Goal: Task Accomplishment & Management: Use online tool/utility

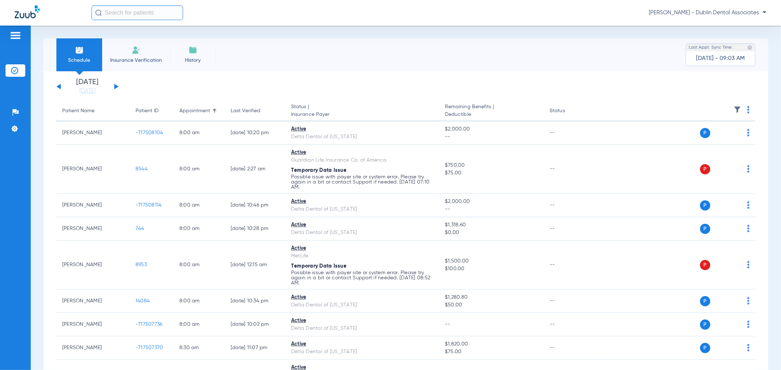
click at [734, 109] on img at bounding box center [737, 109] width 7 height 7
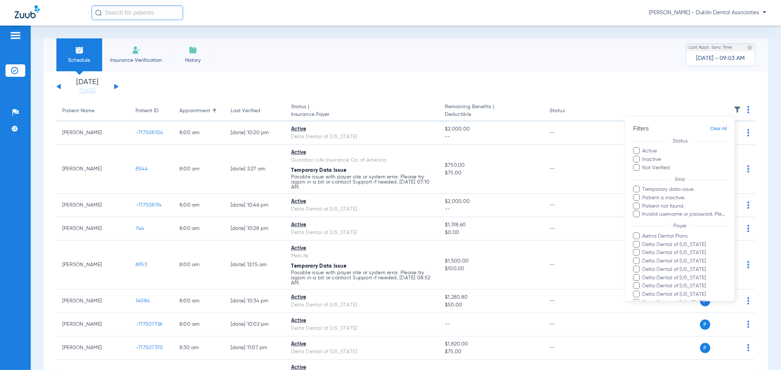
click at [615, 116] on div at bounding box center [390, 185] width 781 height 370
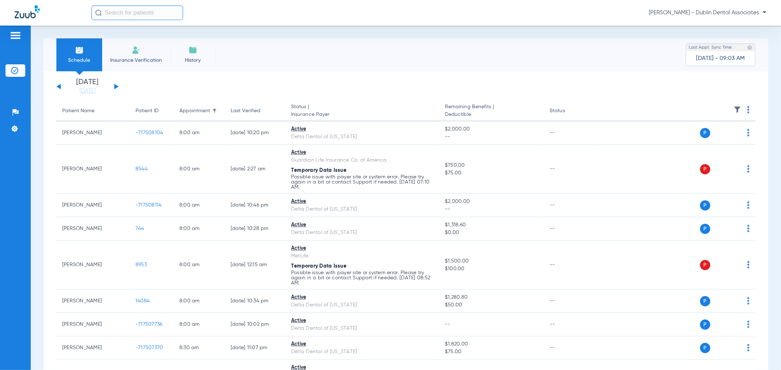
click at [734, 109] on img at bounding box center [737, 109] width 7 height 7
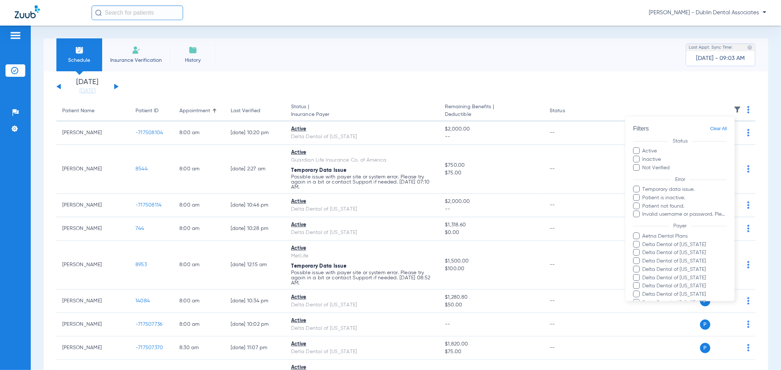
click at [597, 92] on div at bounding box center [390, 185] width 781 height 370
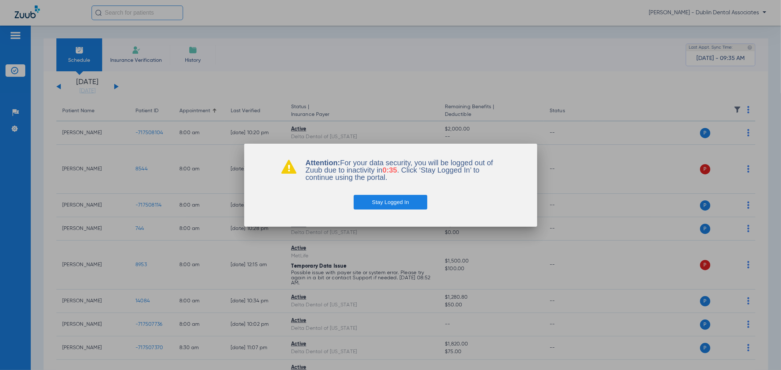
click at [394, 201] on button "Stay Logged In" at bounding box center [391, 202] width 74 height 15
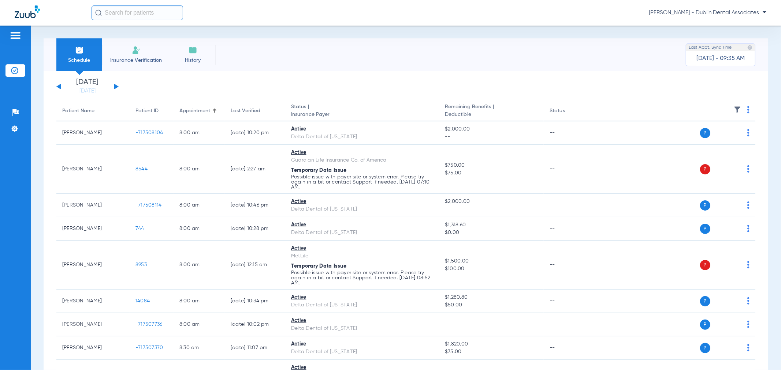
click at [116, 87] on button at bounding box center [116, 86] width 4 height 5
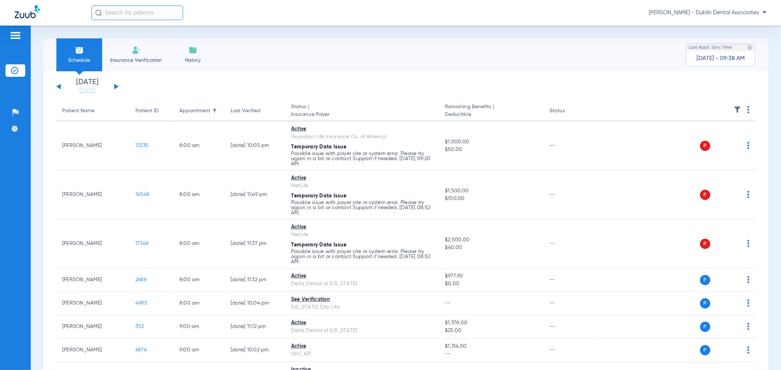
click at [734, 109] on img at bounding box center [737, 109] width 7 height 7
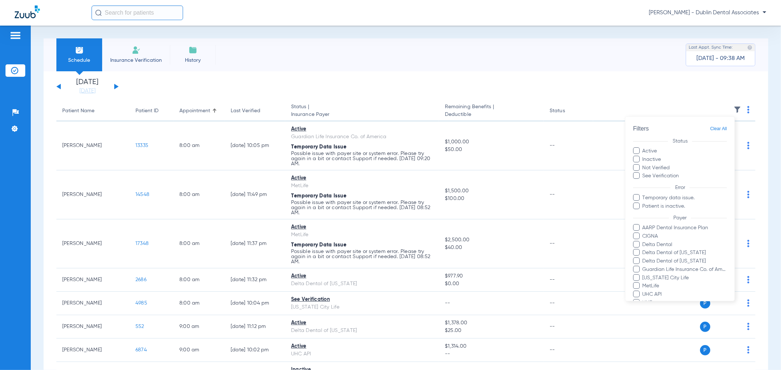
click at [640, 159] on span at bounding box center [636, 159] width 7 height 7
click at [662, 157] on input "Inactive" at bounding box center [662, 157] width 0 height 0
click at [637, 206] on span at bounding box center [636, 206] width 7 height 7
click at [644, 212] on input "Patient is inactive." at bounding box center [644, 212] width 0 height 0
click at [636, 168] on span at bounding box center [636, 167] width 7 height 7
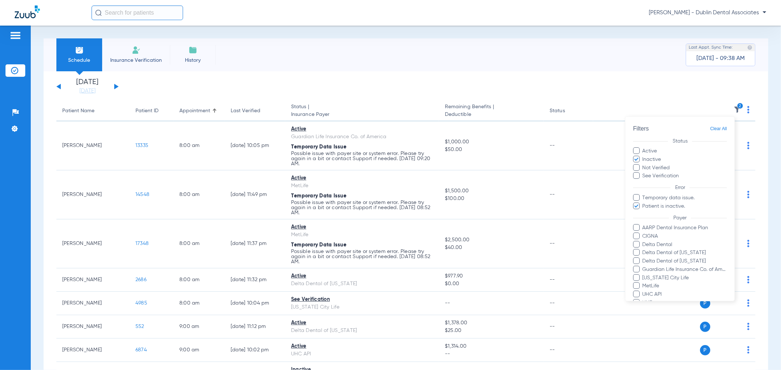
click at [671, 165] on input "Not Verified" at bounding box center [671, 165] width 0 height 0
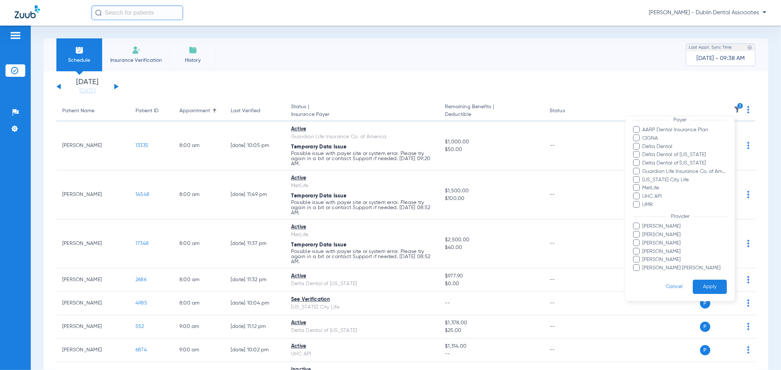
click at [701, 286] on button "Apply" at bounding box center [710, 287] width 34 height 14
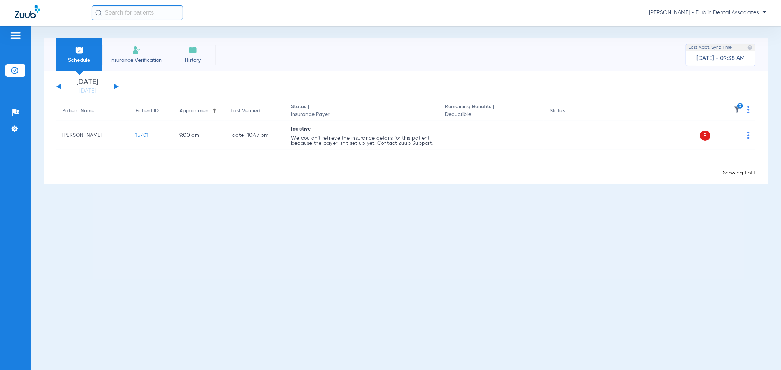
click at [740, 108] on icon "3" at bounding box center [740, 106] width 7 height 7
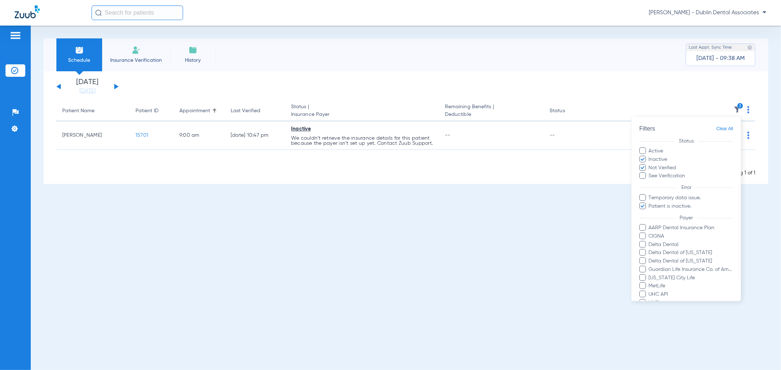
click at [716, 130] on span "Clear All" at bounding box center [724, 128] width 17 height 9
click at [698, 96] on div at bounding box center [390, 185] width 781 height 370
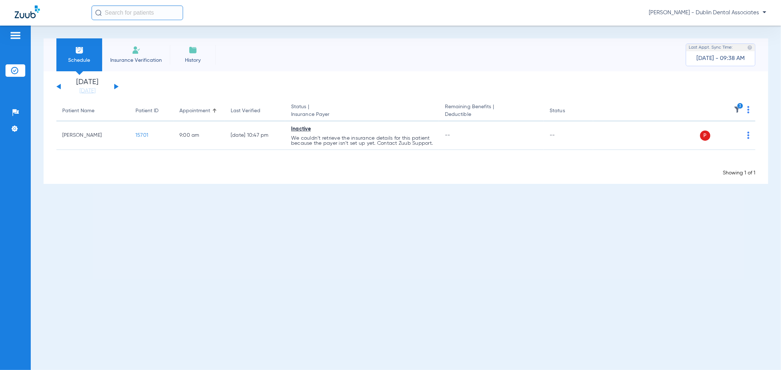
click at [740, 107] on icon "3" at bounding box center [740, 106] width 7 height 7
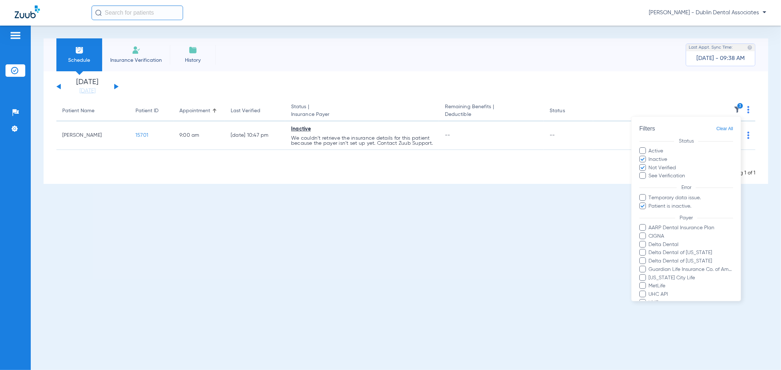
click at [718, 130] on span "Clear All" at bounding box center [724, 128] width 17 height 9
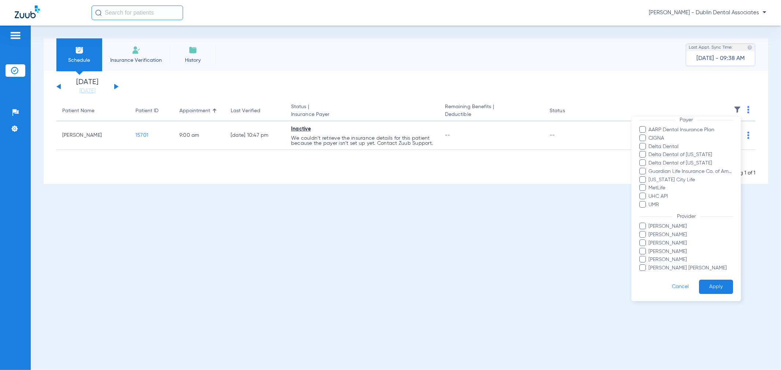
click at [702, 287] on button "Apply" at bounding box center [716, 287] width 34 height 14
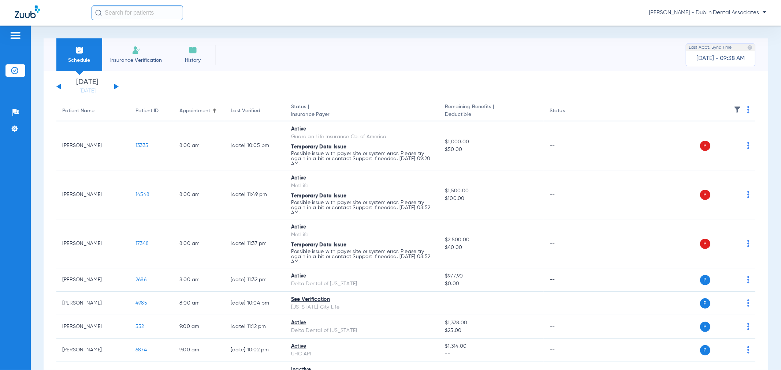
click at [551, 110] on th "Status" at bounding box center [568, 111] width 49 height 21
click at [747, 108] on img at bounding box center [748, 109] width 2 height 7
click at [702, 141] on span "Verify All" at bounding box center [715, 138] width 46 height 5
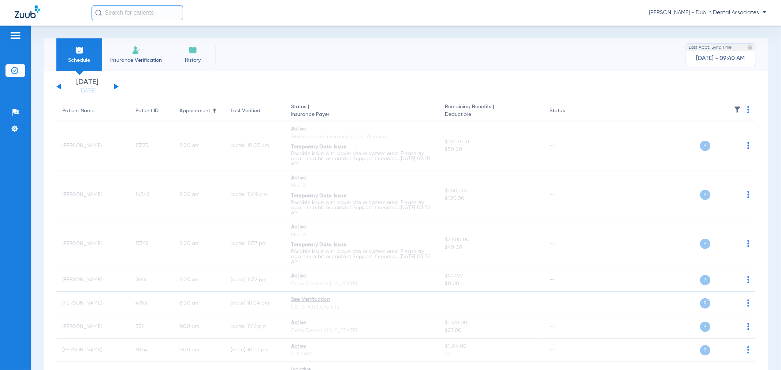
click at [115, 83] on div "[DATE] [DATE] [DATE] [DATE] [DATE] [DATE] [DATE] [DATE] [DATE] [DATE] [DATE] [D…" at bounding box center [87, 87] width 62 height 16
click at [93, 94] on link "[DATE]" at bounding box center [88, 90] width 44 height 7
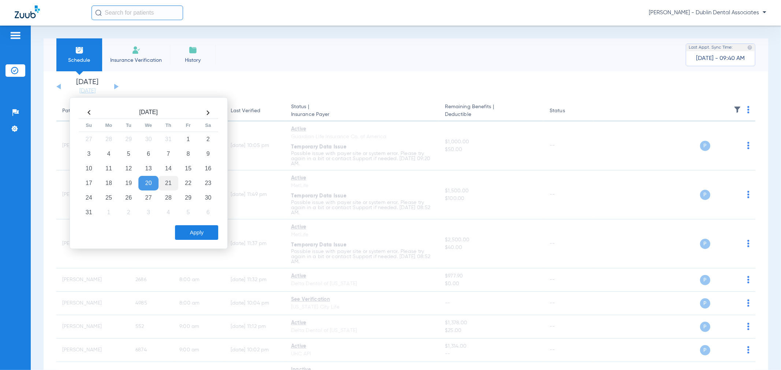
click at [169, 187] on td "21" at bounding box center [169, 183] width 20 height 15
click at [213, 235] on button "Apply" at bounding box center [196, 233] width 43 height 15
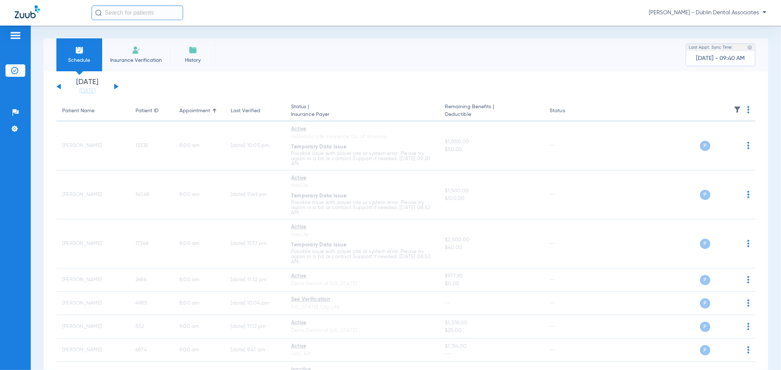
click at [734, 110] on img at bounding box center [737, 109] width 7 height 7
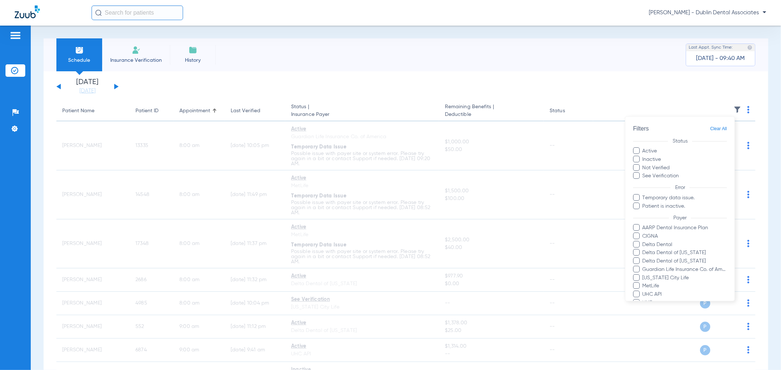
click at [636, 161] on span at bounding box center [636, 159] width 7 height 7
click at [662, 157] on input "Inactive" at bounding box center [662, 157] width 0 height 0
click at [636, 169] on span at bounding box center [636, 167] width 7 height 7
click at [671, 165] on input "Not Verified" at bounding box center [671, 165] width 0 height 0
click at [635, 206] on span at bounding box center [636, 206] width 7 height 7
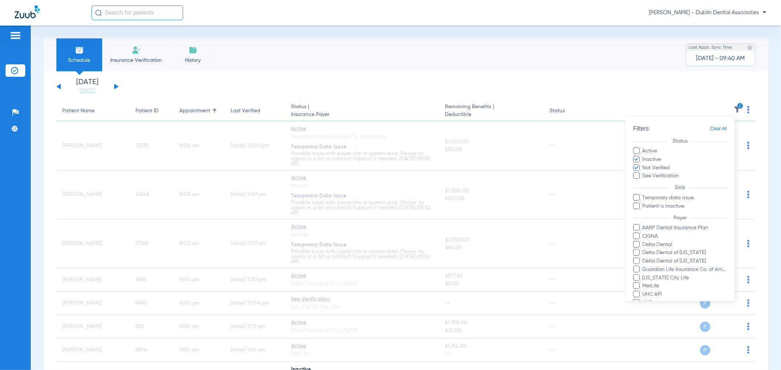
click at [644, 212] on input "Patient is inactive." at bounding box center [644, 212] width 0 height 0
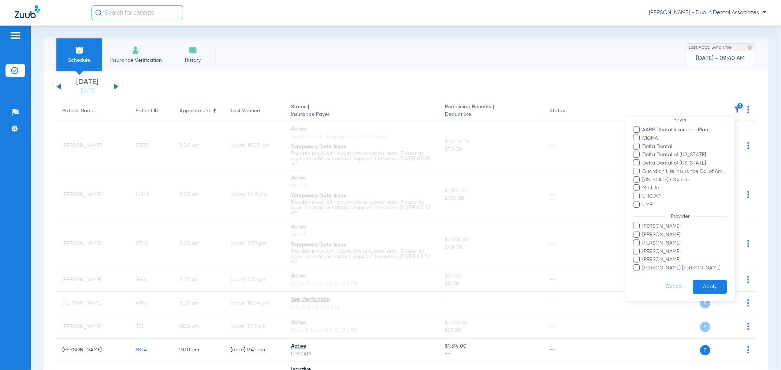
click at [695, 286] on button "Apply" at bounding box center [710, 287] width 34 height 14
